Goal: Task Accomplishment & Management: Manage account settings

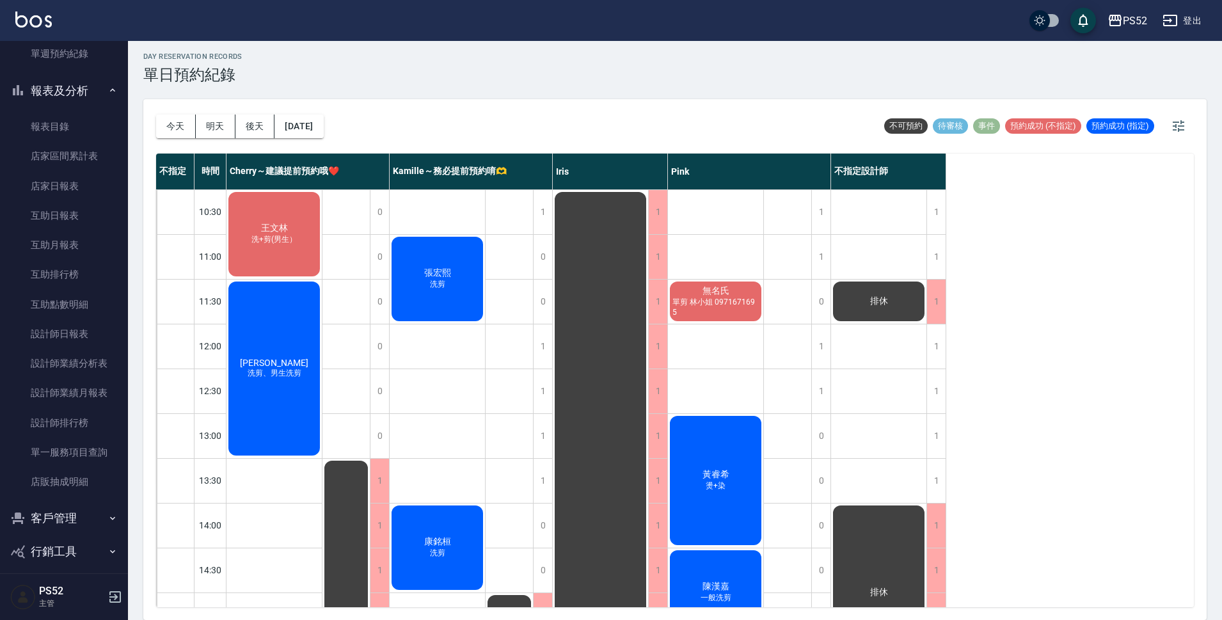
scroll to position [364, 0]
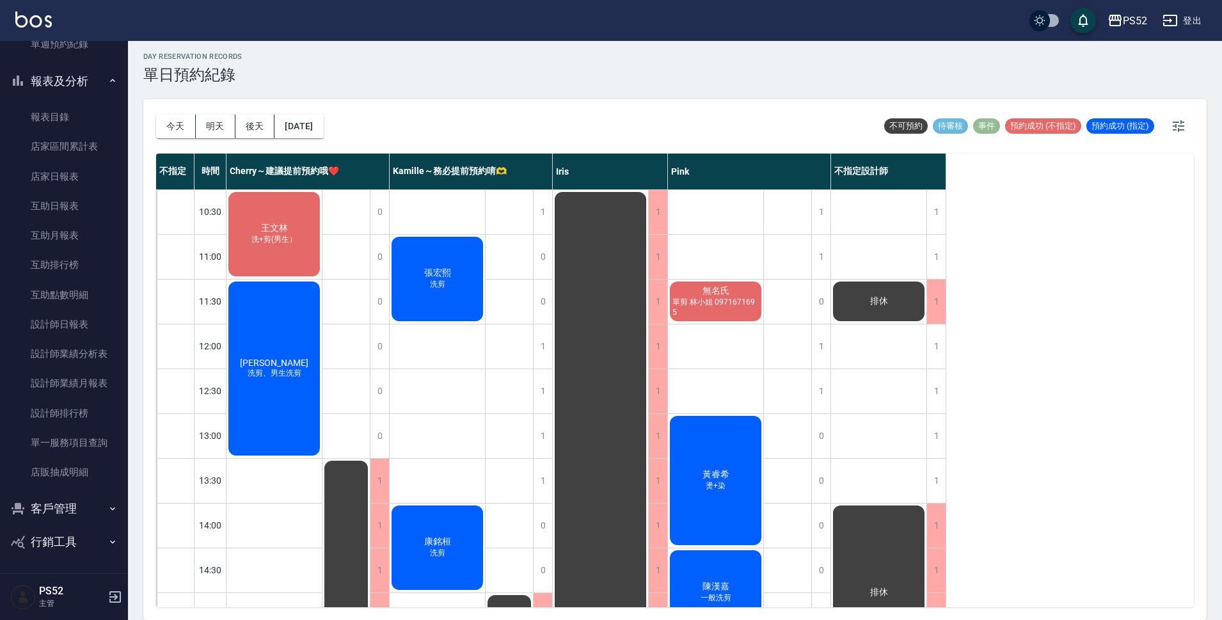
click at [97, 510] on button "客戶管理" at bounding box center [64, 508] width 118 height 33
click at [75, 535] on link "客戶列表" at bounding box center [64, 544] width 118 height 29
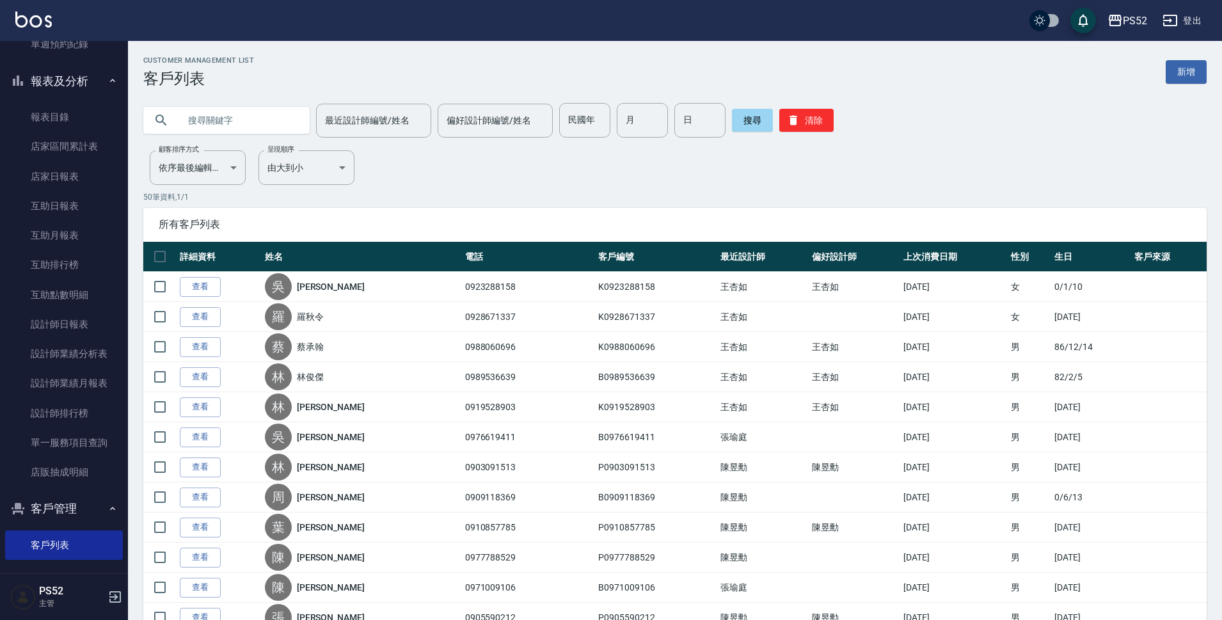
click at [183, 116] on input "text" at bounding box center [239, 120] width 120 height 35
type input "0987688"
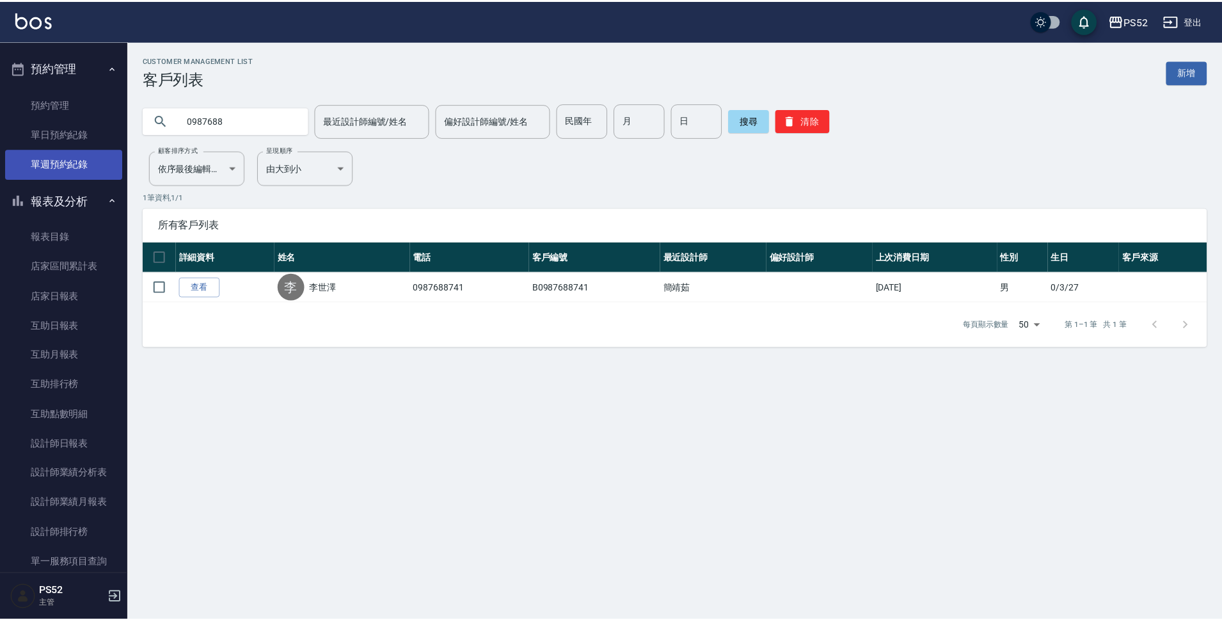
scroll to position [215, 0]
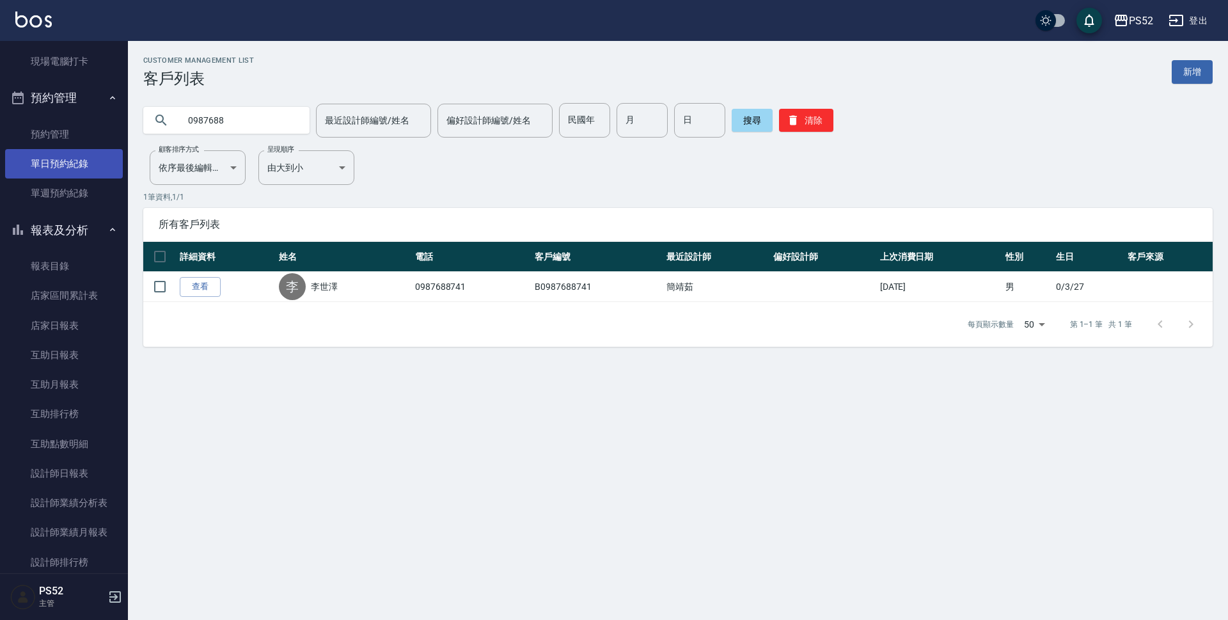
click at [79, 163] on link "單日預約紀錄" at bounding box center [64, 163] width 118 height 29
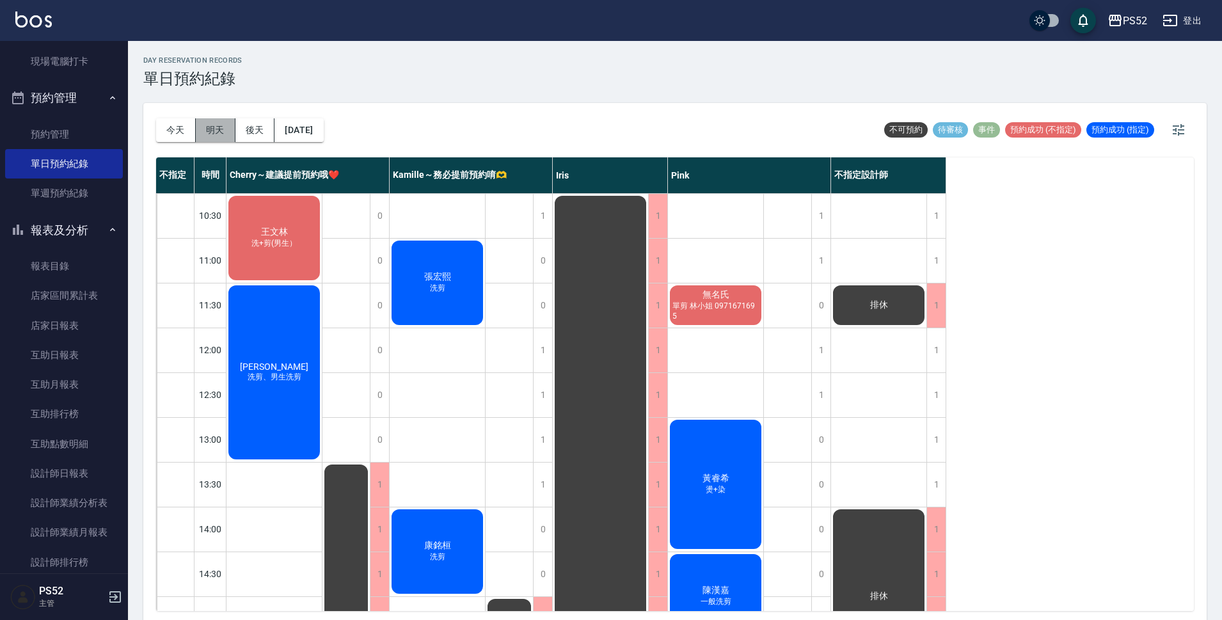
click at [212, 128] on button "明天" at bounding box center [216, 130] width 40 height 24
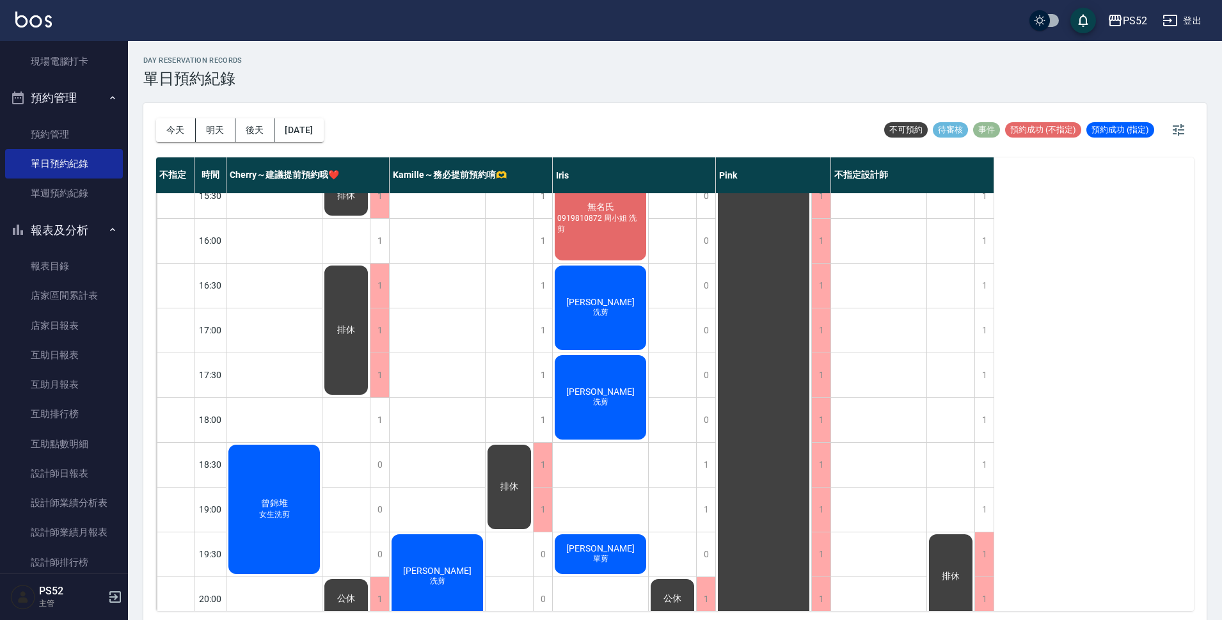
scroll to position [469, 0]
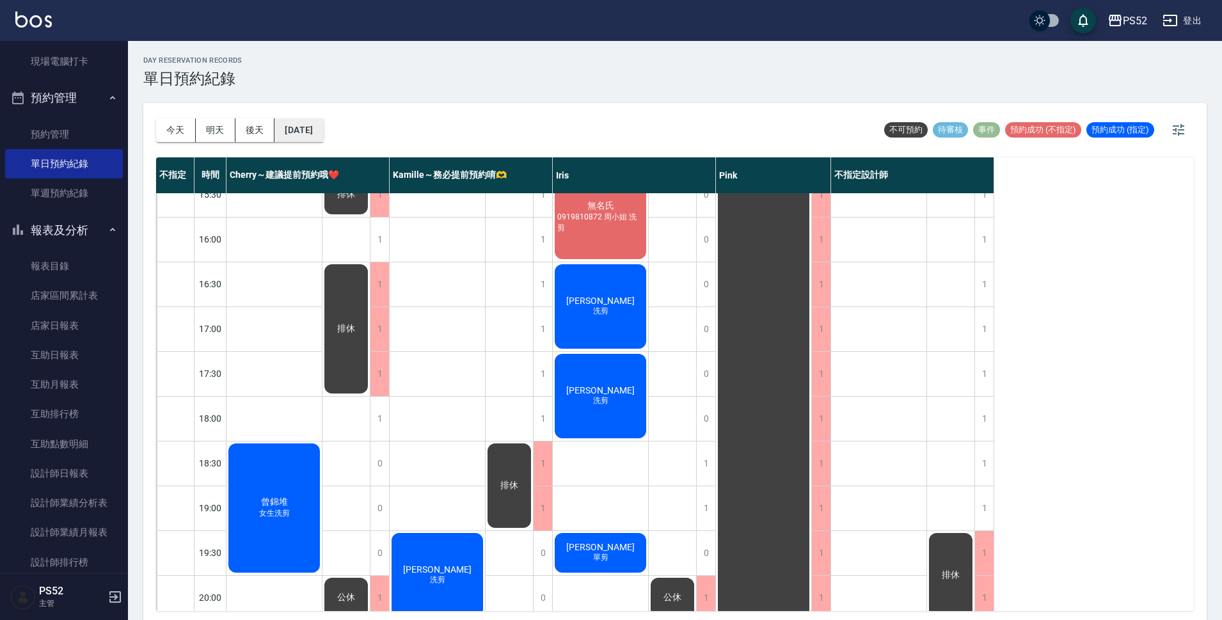
click at [315, 136] on button "[DATE]" at bounding box center [298, 130] width 49 height 24
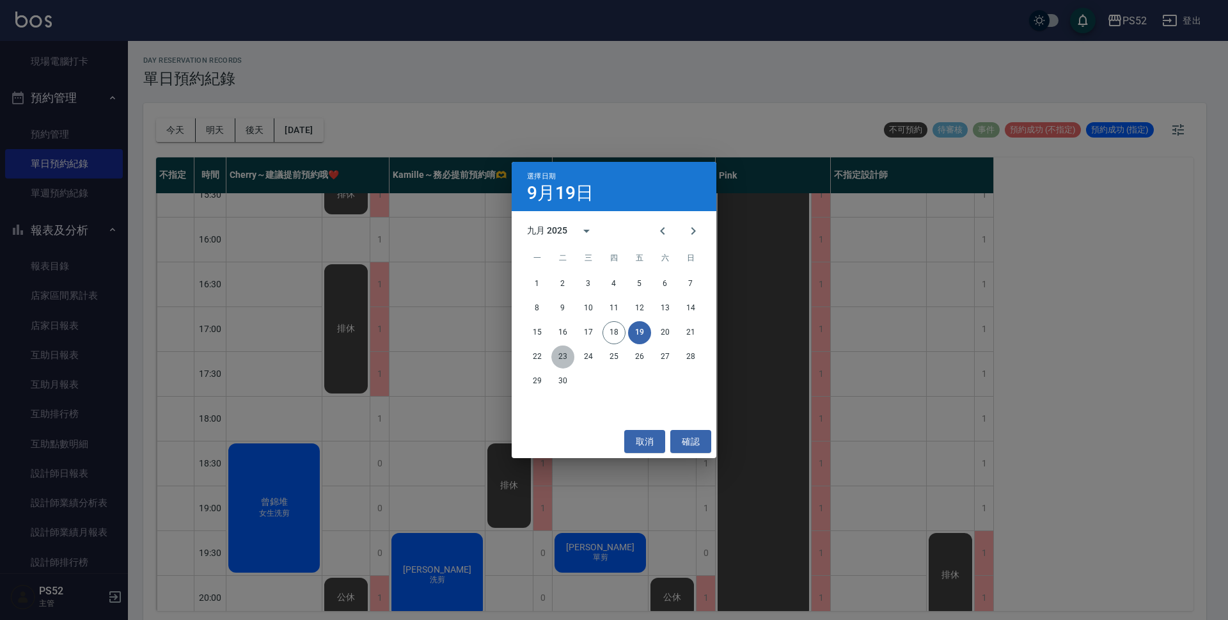
click at [561, 354] on button "23" at bounding box center [562, 356] width 23 height 23
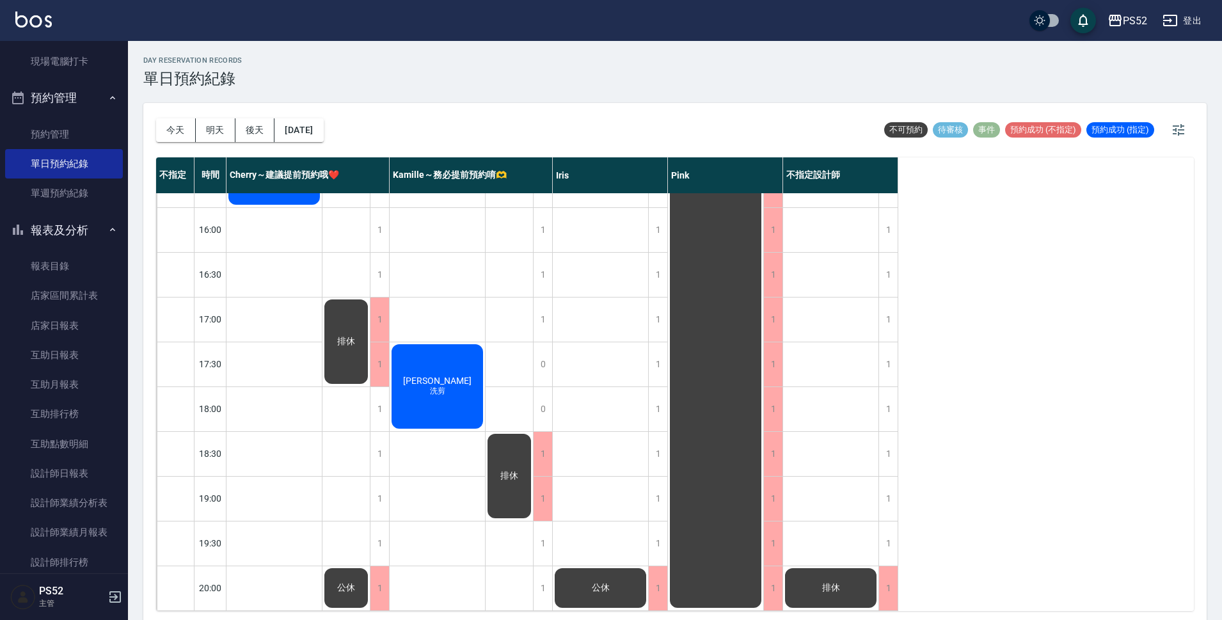
scroll to position [489, 0]
click at [383, 521] on div "1" at bounding box center [379, 543] width 19 height 44
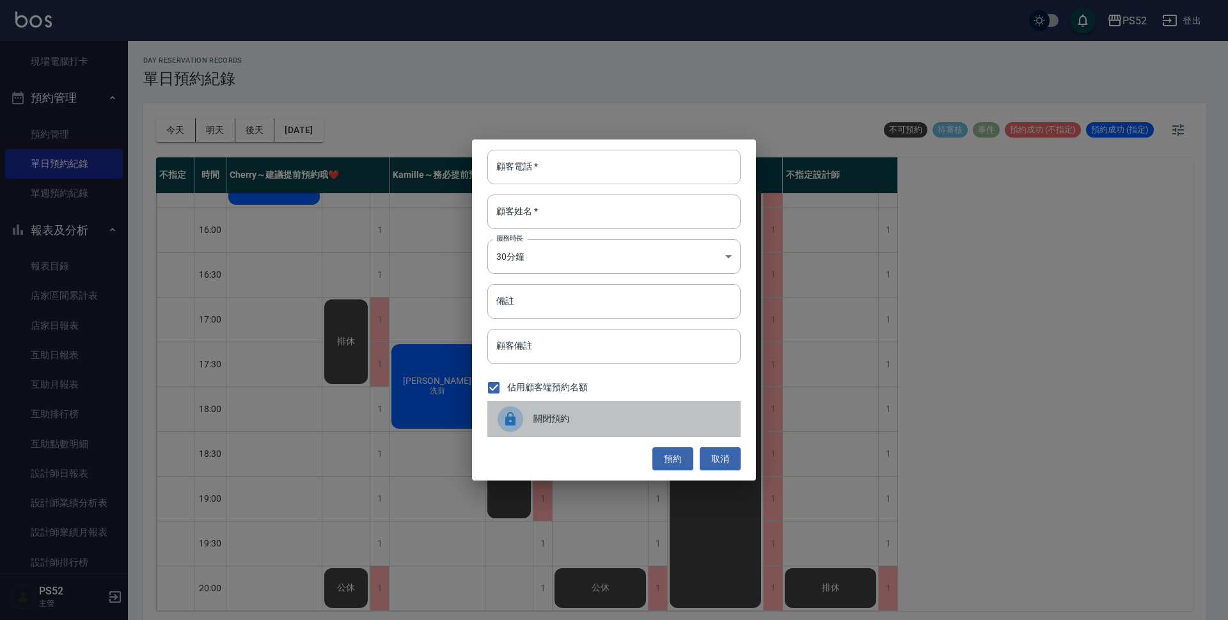
click at [572, 422] on span "關閉預約" at bounding box center [631, 418] width 197 height 13
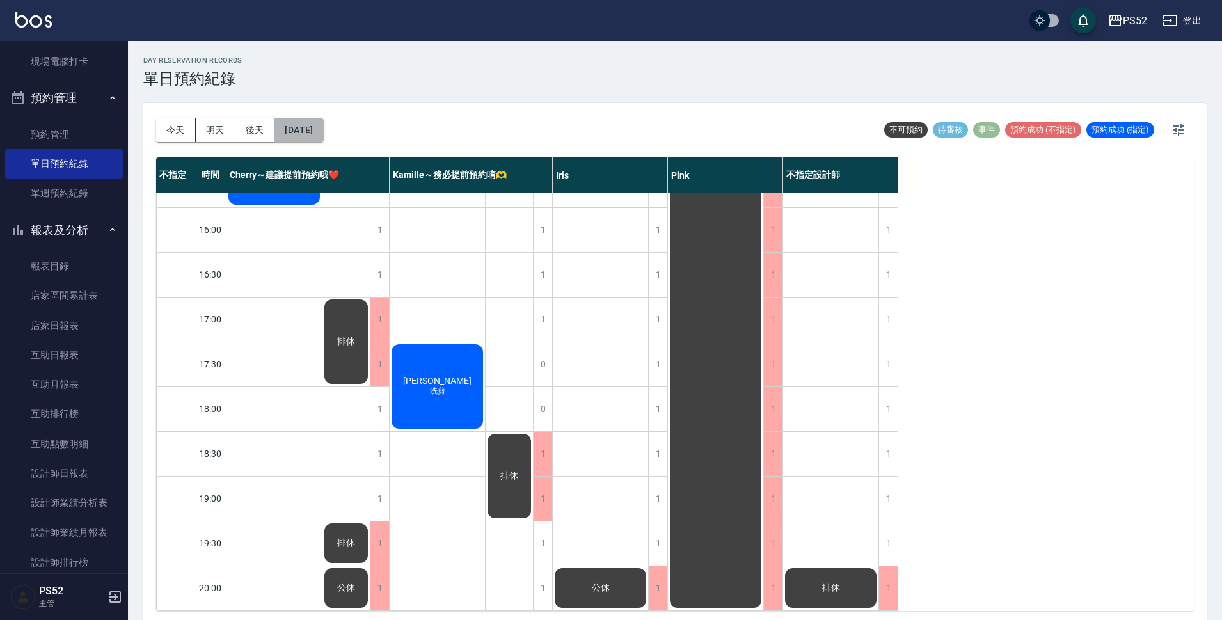
click at [323, 130] on button "[DATE]" at bounding box center [298, 130] width 49 height 24
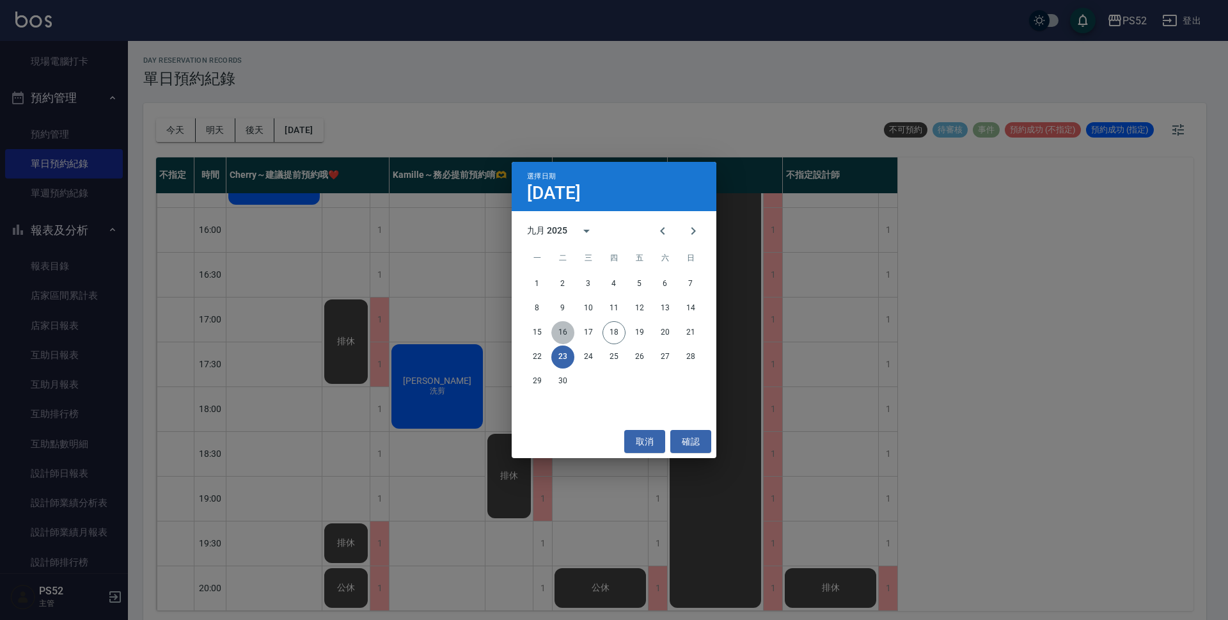
click at [556, 331] on button "16" at bounding box center [562, 332] width 23 height 23
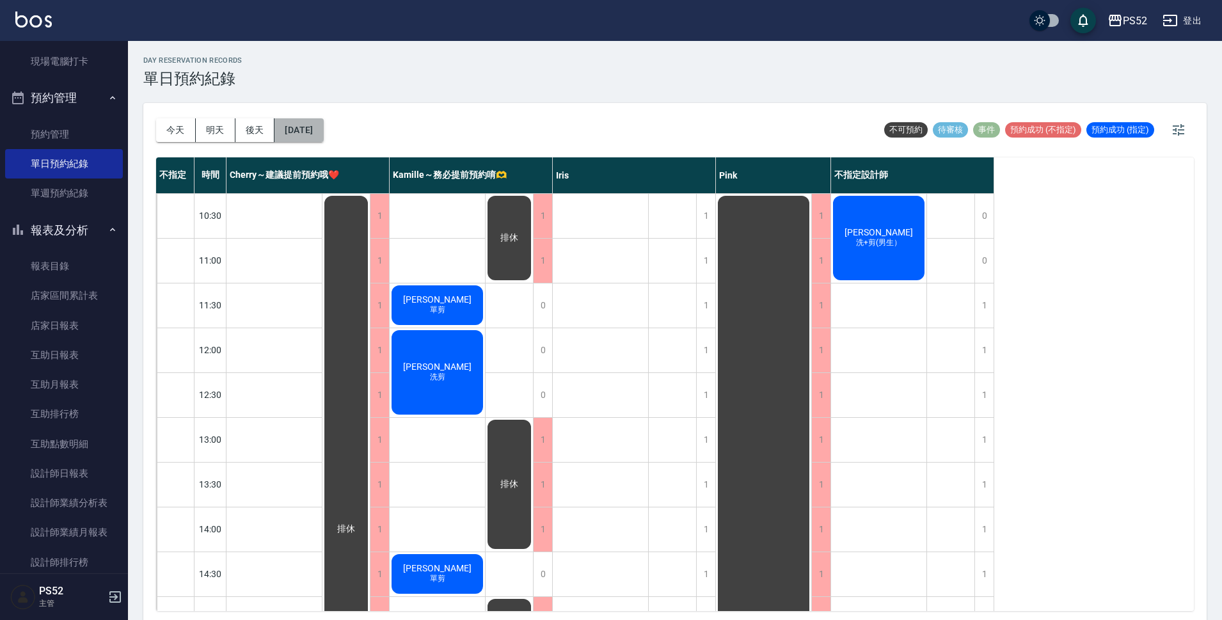
click at [314, 132] on button "[DATE]" at bounding box center [298, 130] width 49 height 24
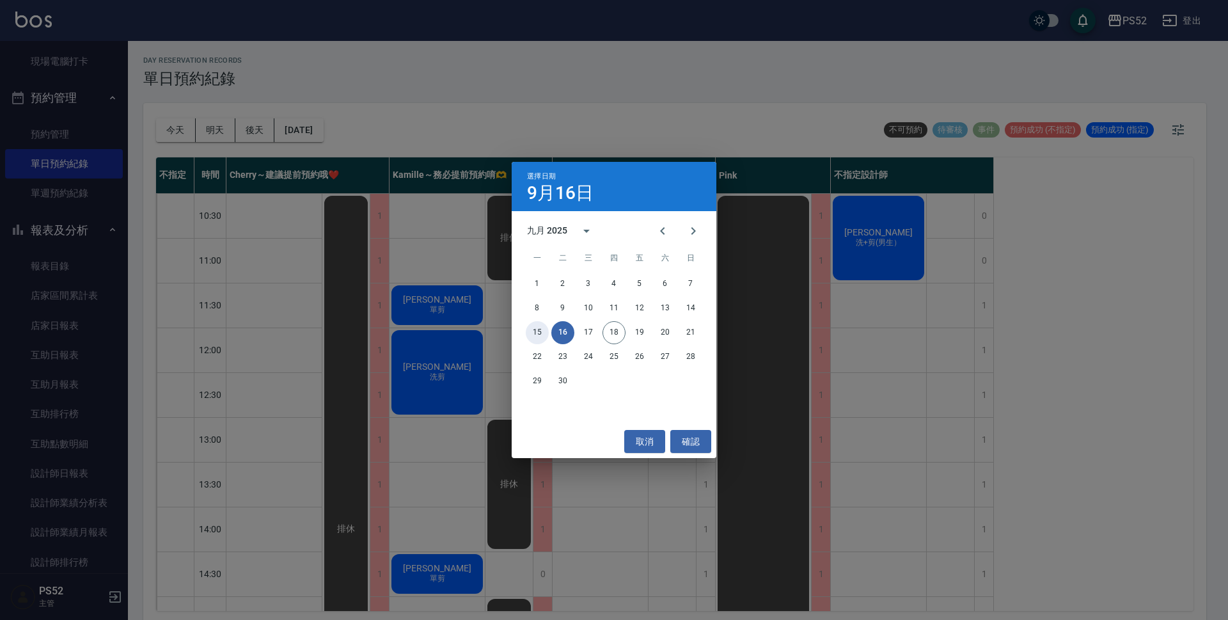
click at [542, 333] on button "15" at bounding box center [537, 332] width 23 height 23
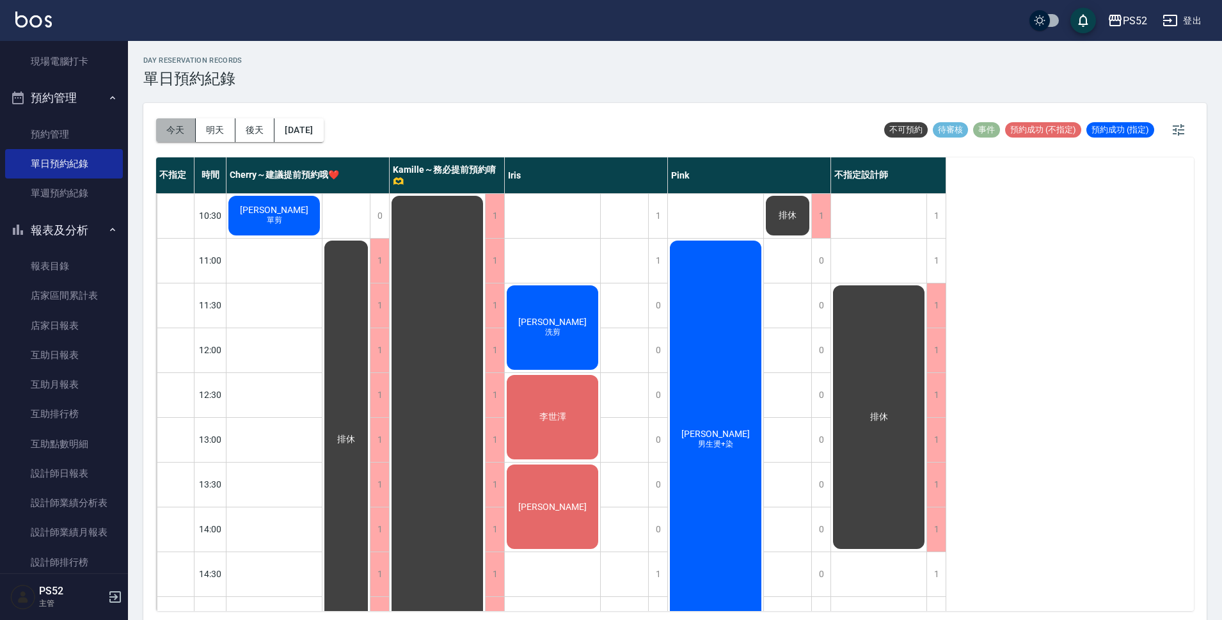
click at [174, 121] on button "今天" at bounding box center [176, 130] width 40 height 24
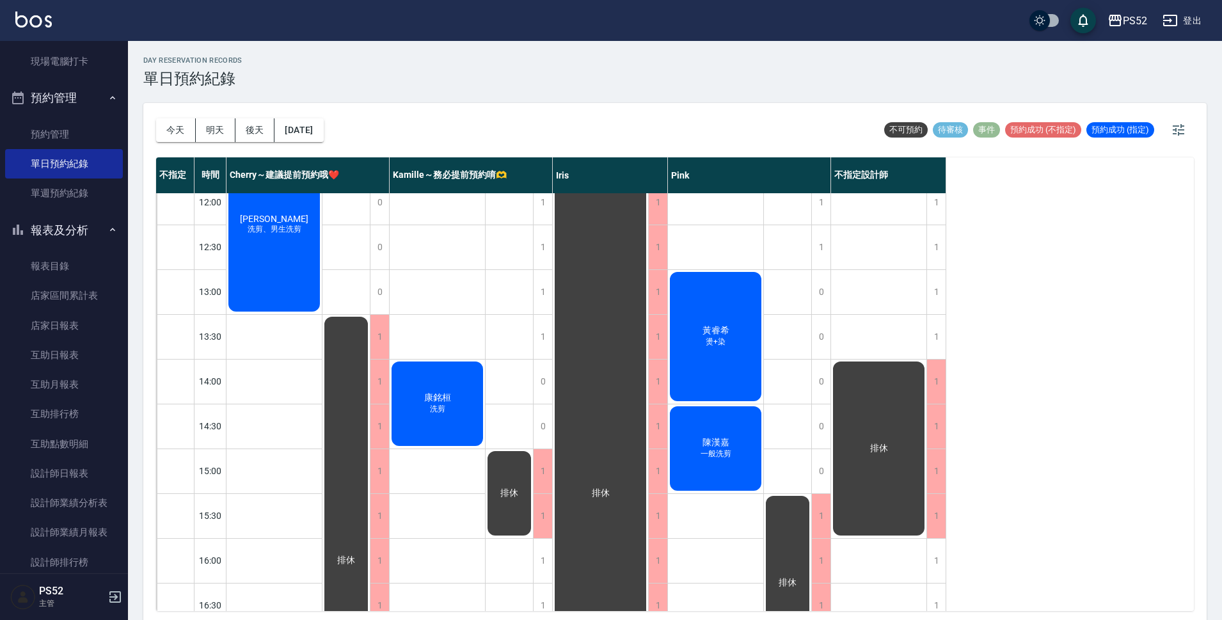
scroll to position [107, 0]
